Goal: Transaction & Acquisition: Purchase product/service

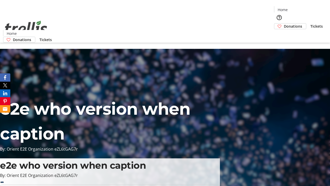
click at [284, 23] on span "Donations" at bounding box center [293, 25] width 18 height 5
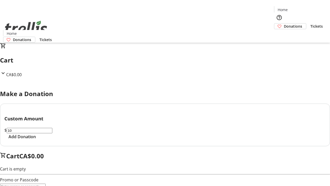
click at [36, 140] on span "Add Donation" at bounding box center [22, 136] width 27 height 6
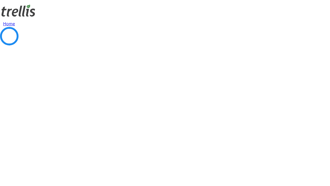
select select "CA"
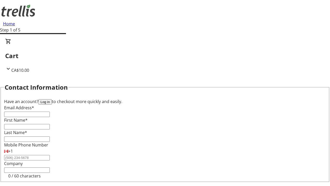
click at [52, 99] on button "Log in" at bounding box center [44, 101] width 13 height 5
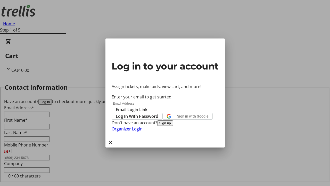
click at [173, 126] on button "Sign up" at bounding box center [165, 122] width 16 height 5
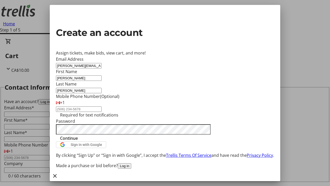
type input "[PERSON_NAME]"
click at [78, 141] on span "Continue" at bounding box center [69, 138] width 18 height 6
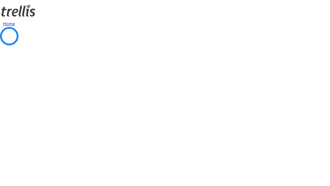
select select "CA"
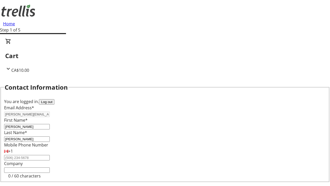
select select "CA"
type input "[STREET_ADDRESS][PERSON_NAME]"
type input "Kelowna"
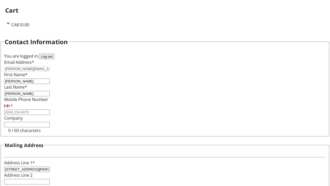
select select "BC"
type input "Kelowna"
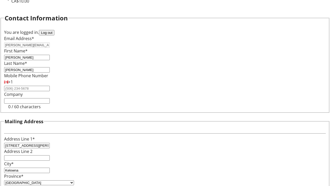
type input "V1Y 0C2"
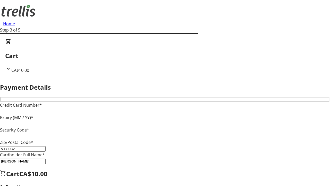
type input "V1Y 0C2"
